Goal: Information Seeking & Learning: Compare options

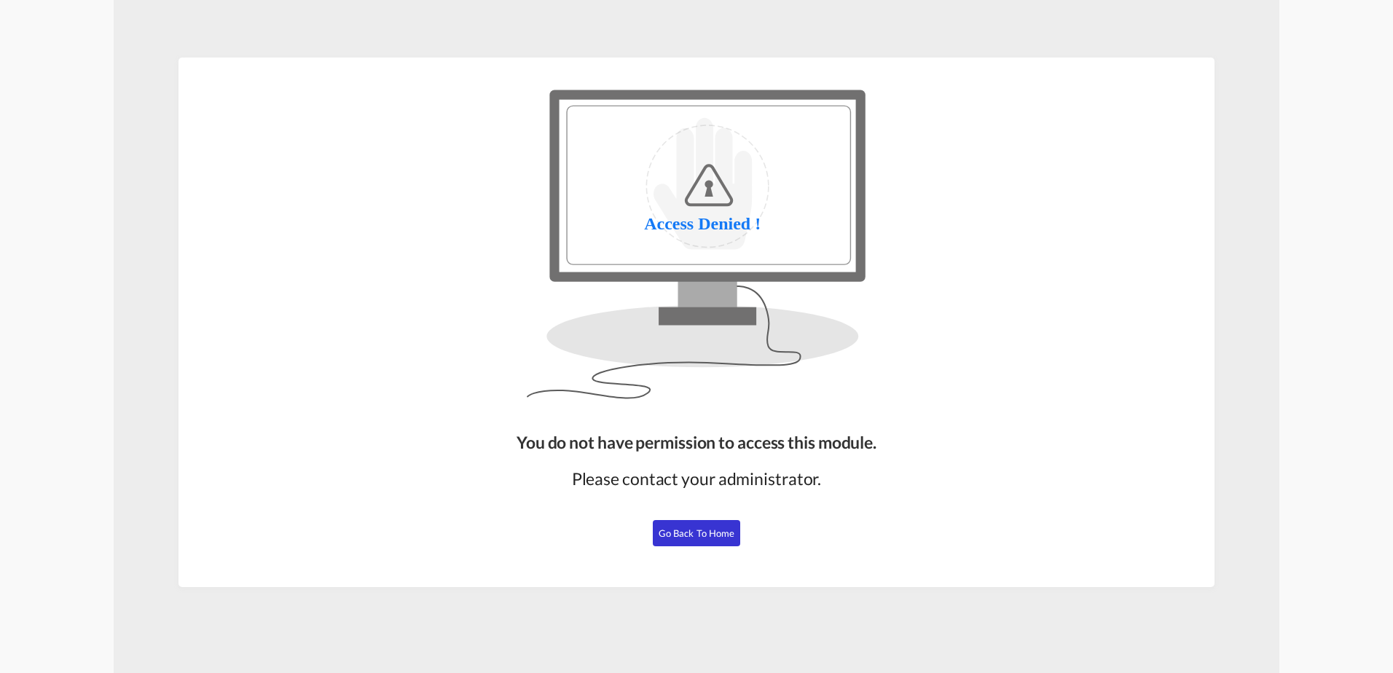
click at [716, 538] on span "Go Back to Home" at bounding box center [697, 533] width 76 height 12
